Goal: Find specific page/section: Find specific page/section

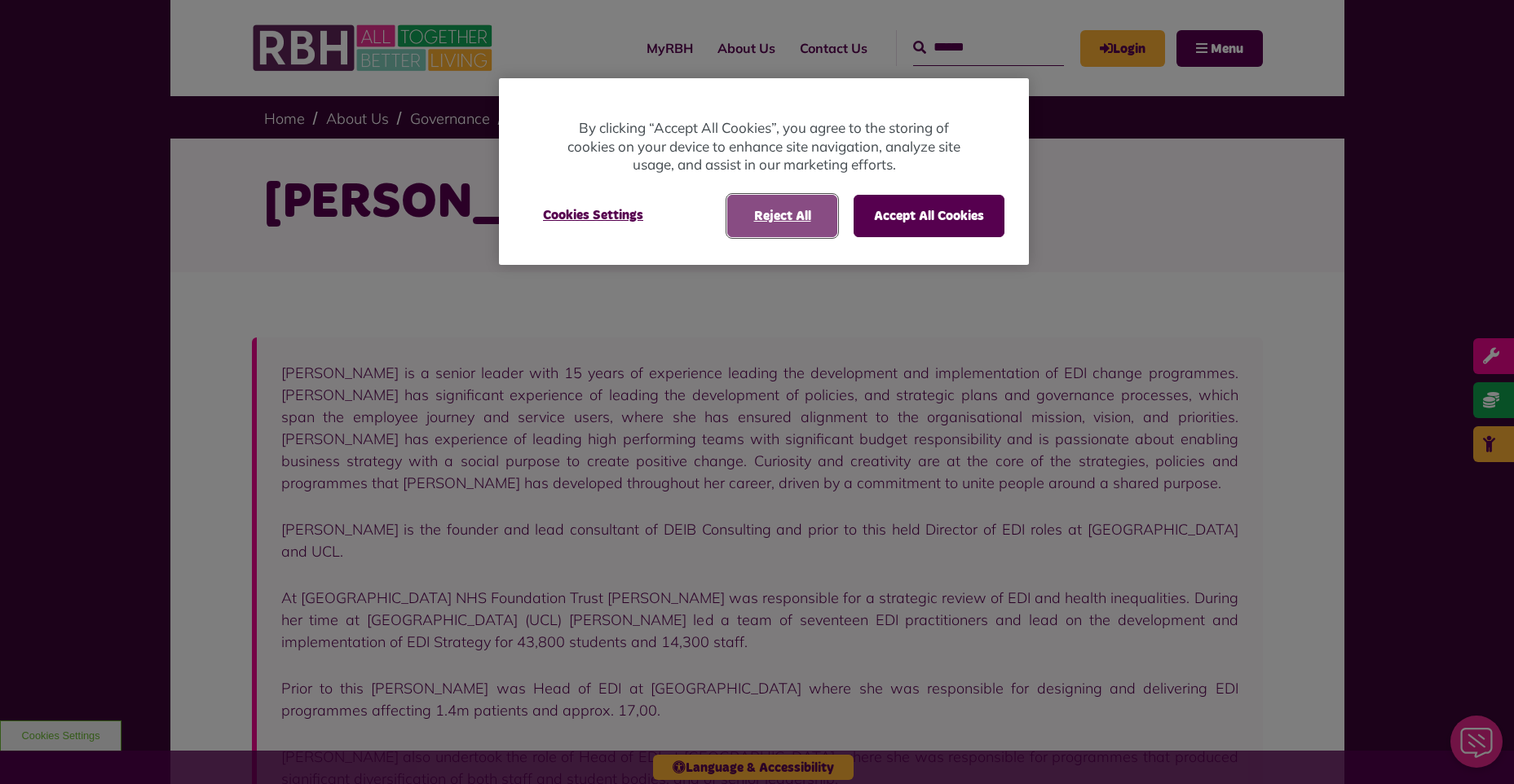
click at [781, 204] on button "Reject All" at bounding box center [782, 216] width 110 height 43
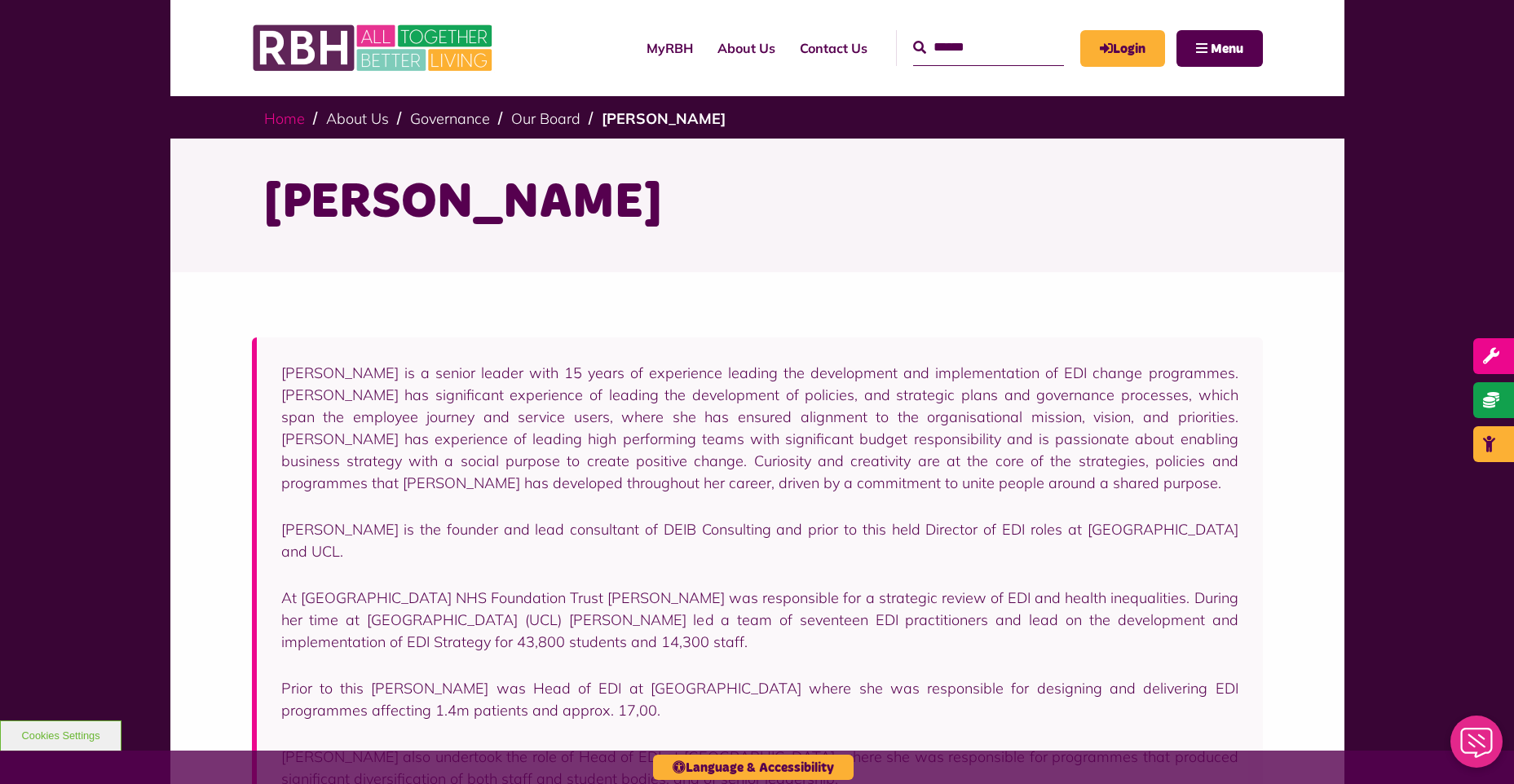
click at [272, 122] on link "Home" at bounding box center [284, 118] width 41 height 19
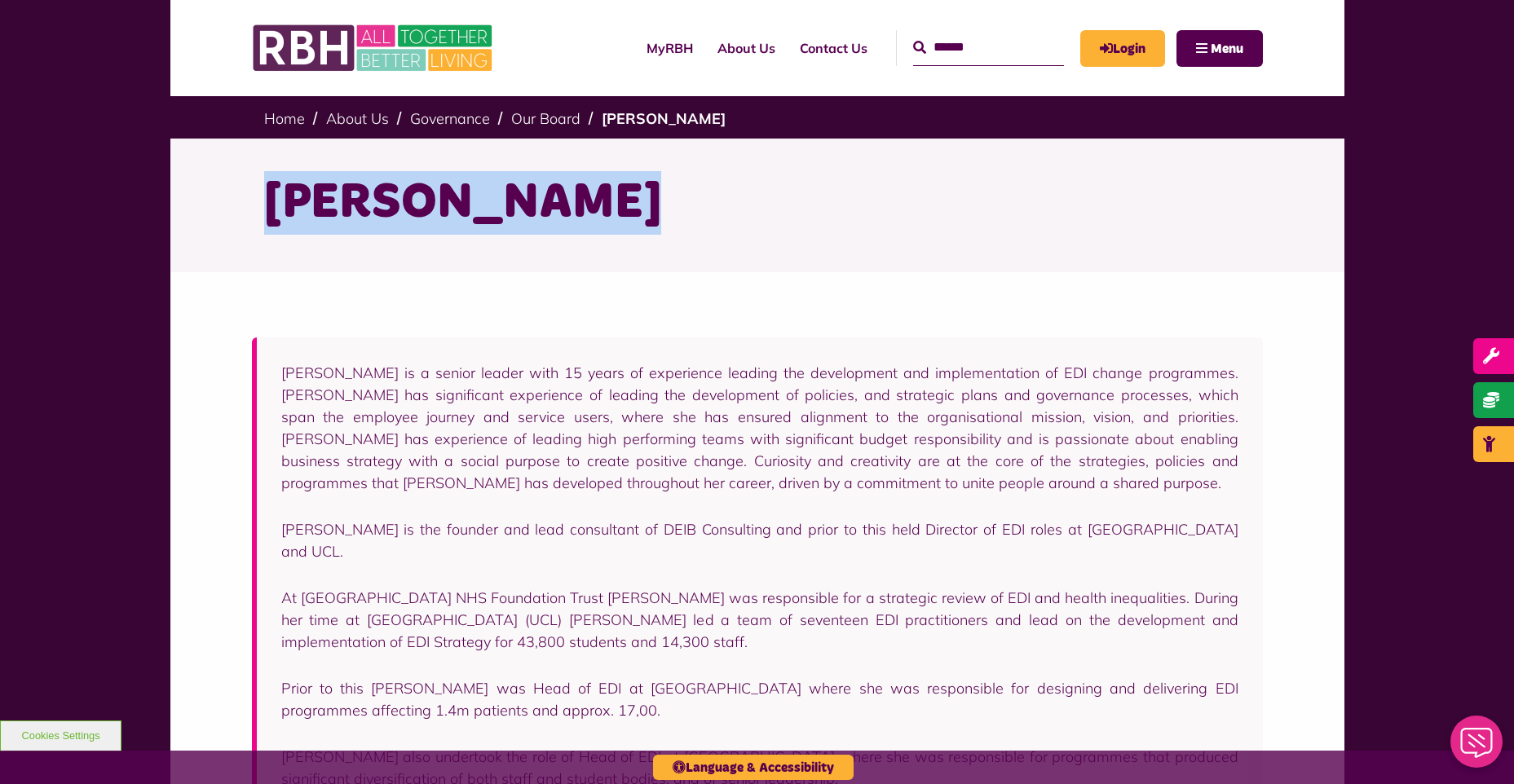
drag, startPoint x: 641, startPoint y: 209, endPoint x: 270, endPoint y: 206, distance: 371.0
click at [270, 206] on h1 "[PERSON_NAME]" at bounding box center [757, 204] width 986 height 64
copy h1 "[PERSON_NAME]"
